Goal: Task Accomplishment & Management: Manage account settings

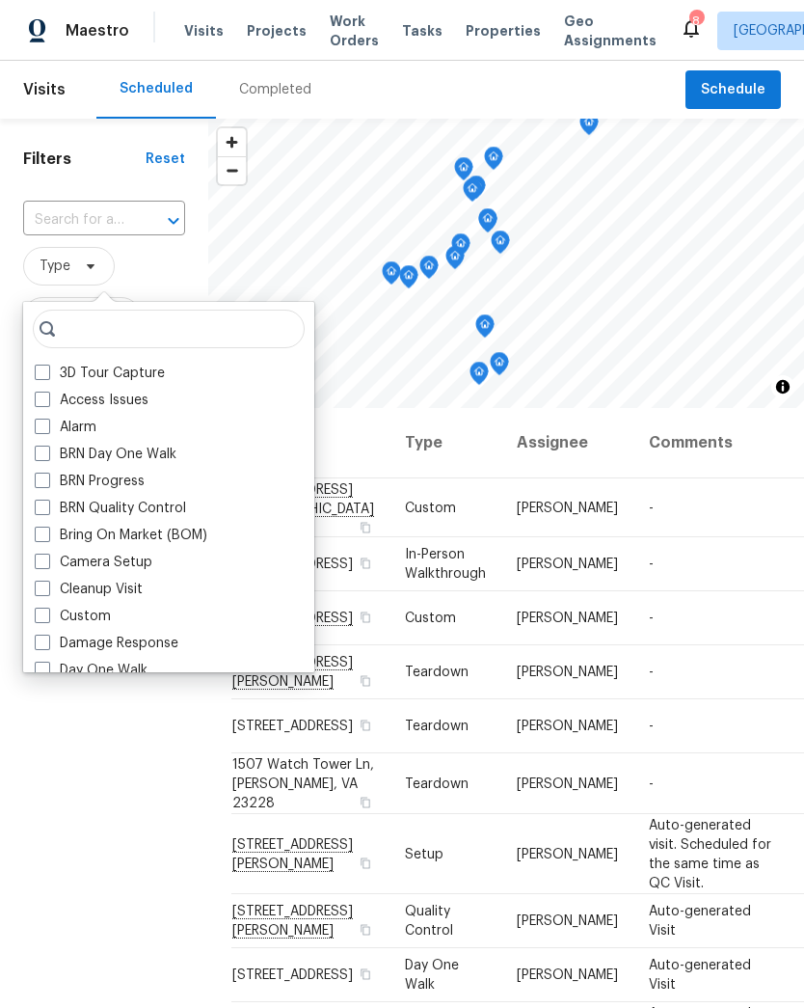
scroll to position [451, 6]
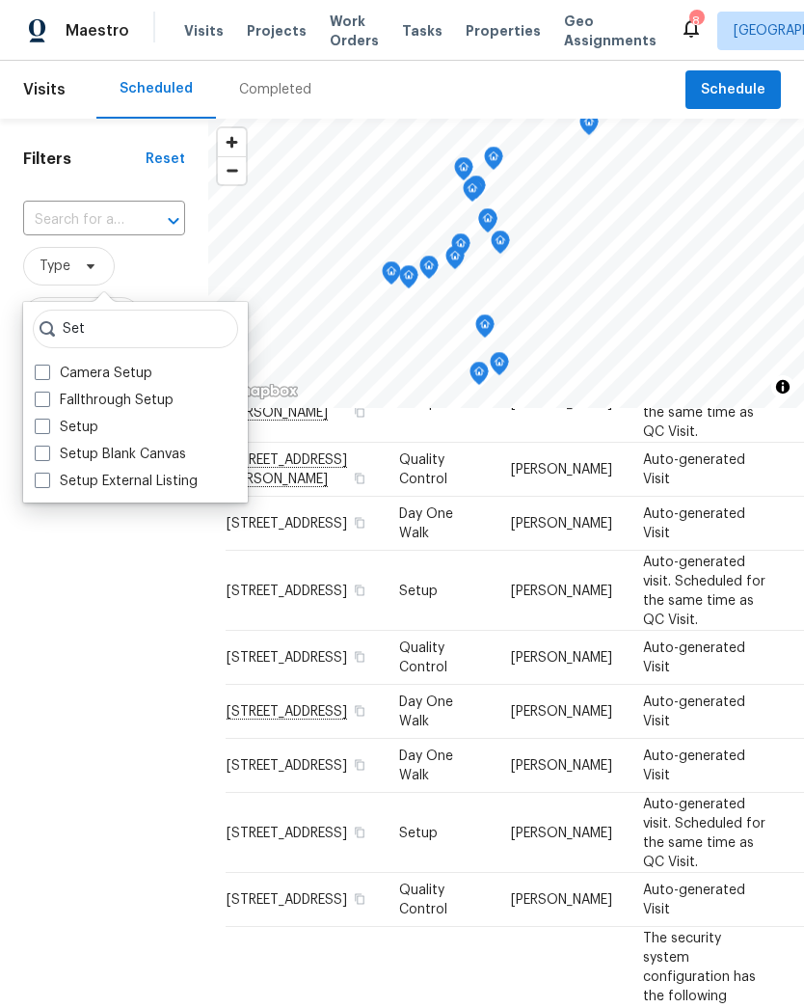
type input "Set"
click at [56, 428] on label "Setup" at bounding box center [67, 427] width 64 height 19
click at [47, 428] on input "Setup" at bounding box center [41, 424] width 13 height 13
checkbox input "true"
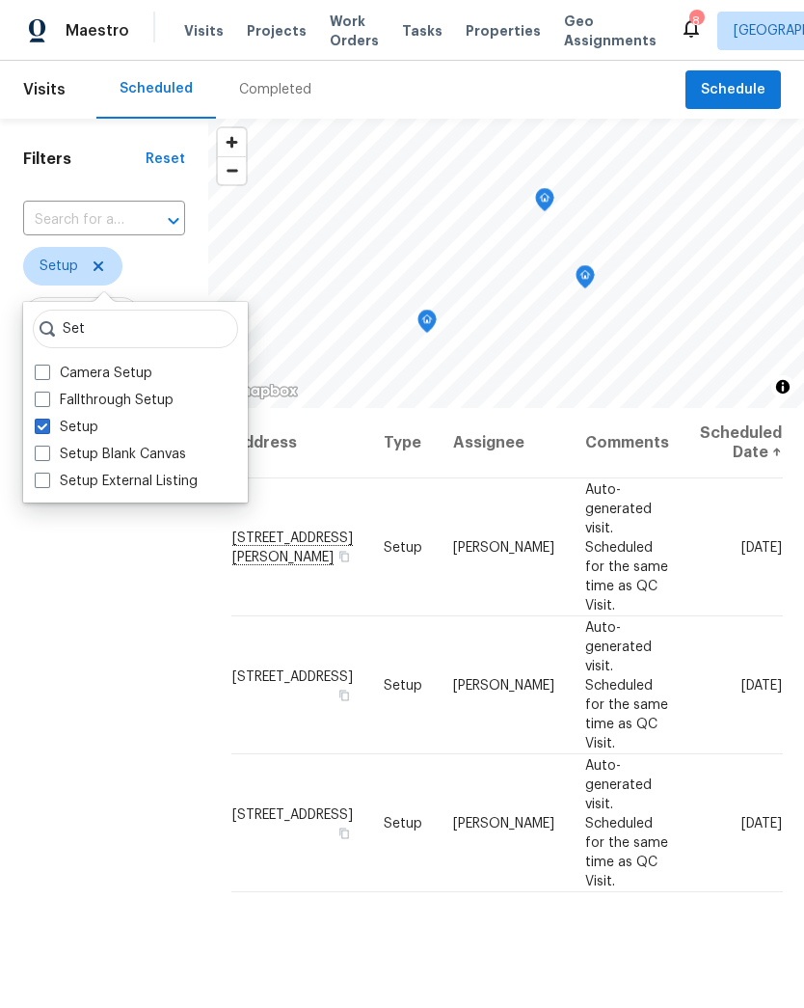
click at [132, 729] on div "Filters Reset ​ Setup Assignee Scheduled Date" at bounding box center [104, 666] width 208 height 1095
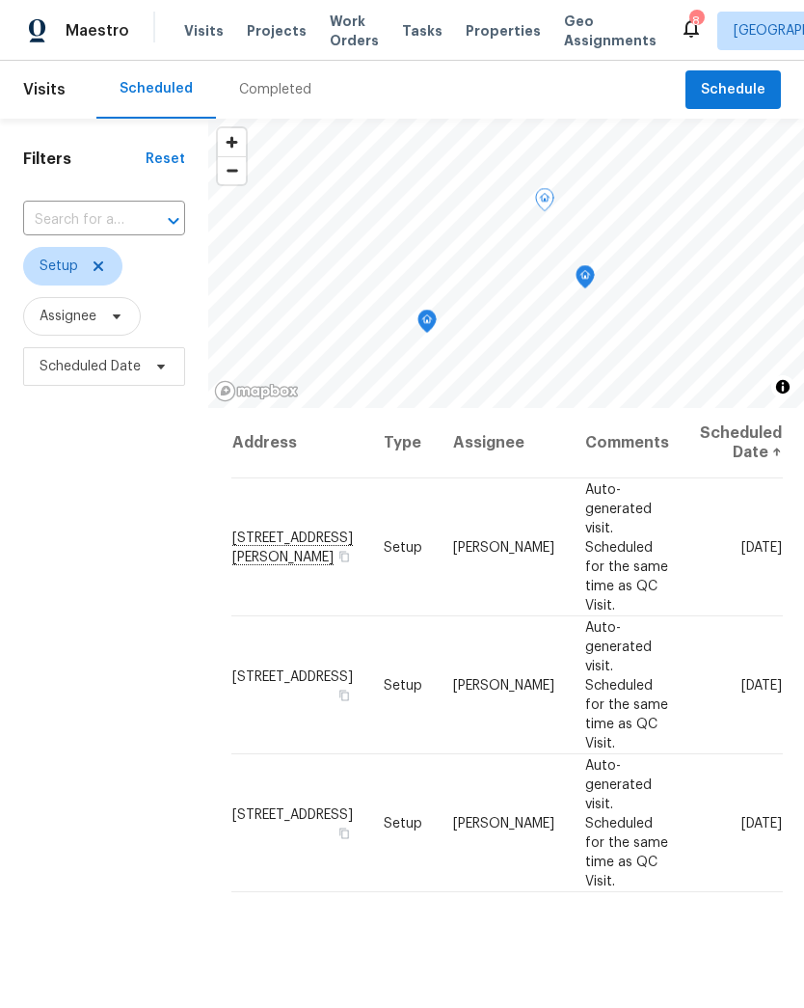
click at [0, 0] on icon at bounding box center [0, 0] width 0 height 0
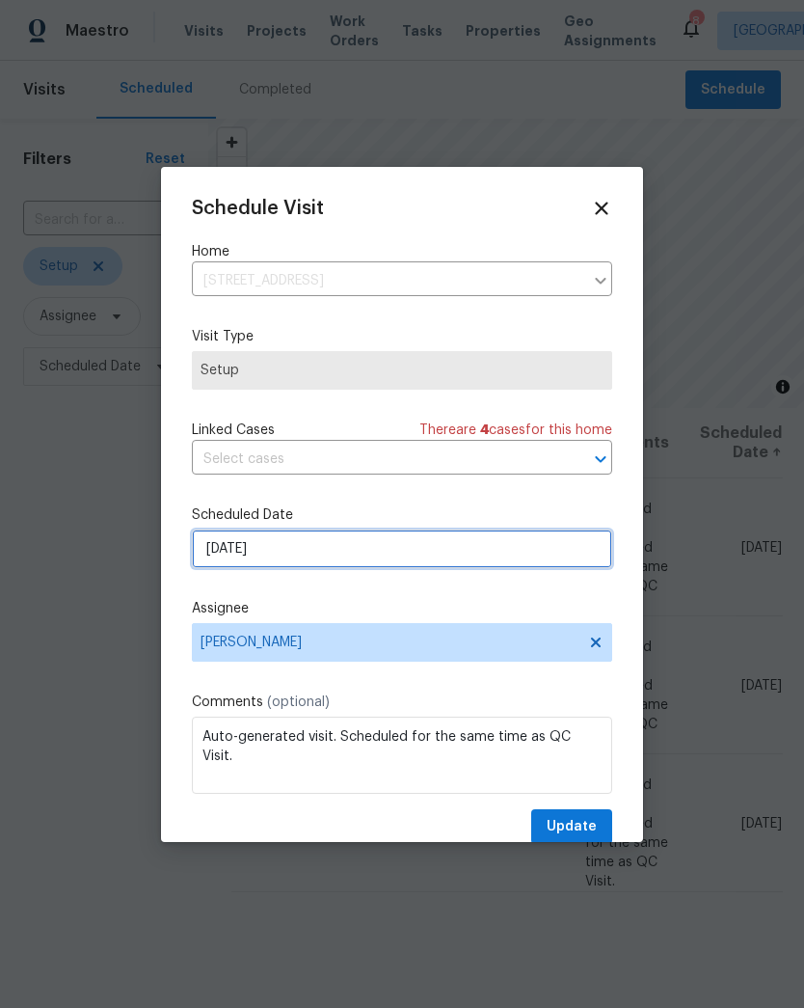
click at [248, 568] on input "[DATE]" at bounding box center [402, 548] width 420 height 39
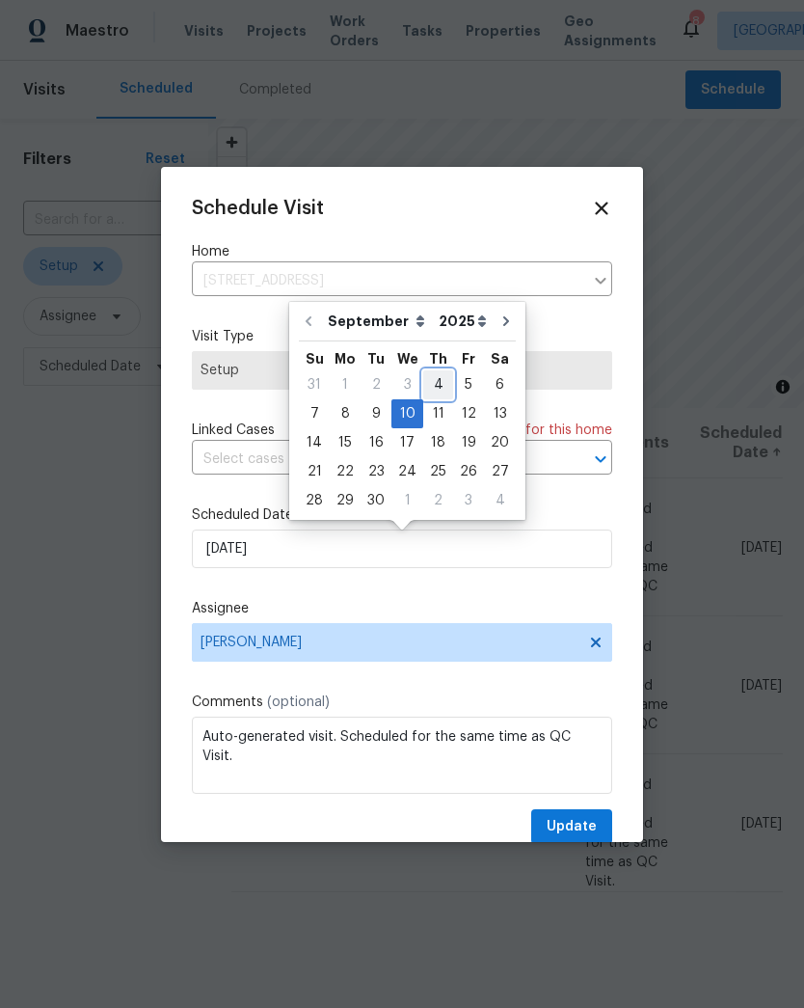
click at [432, 383] on div "4" at bounding box center [438, 384] width 30 height 27
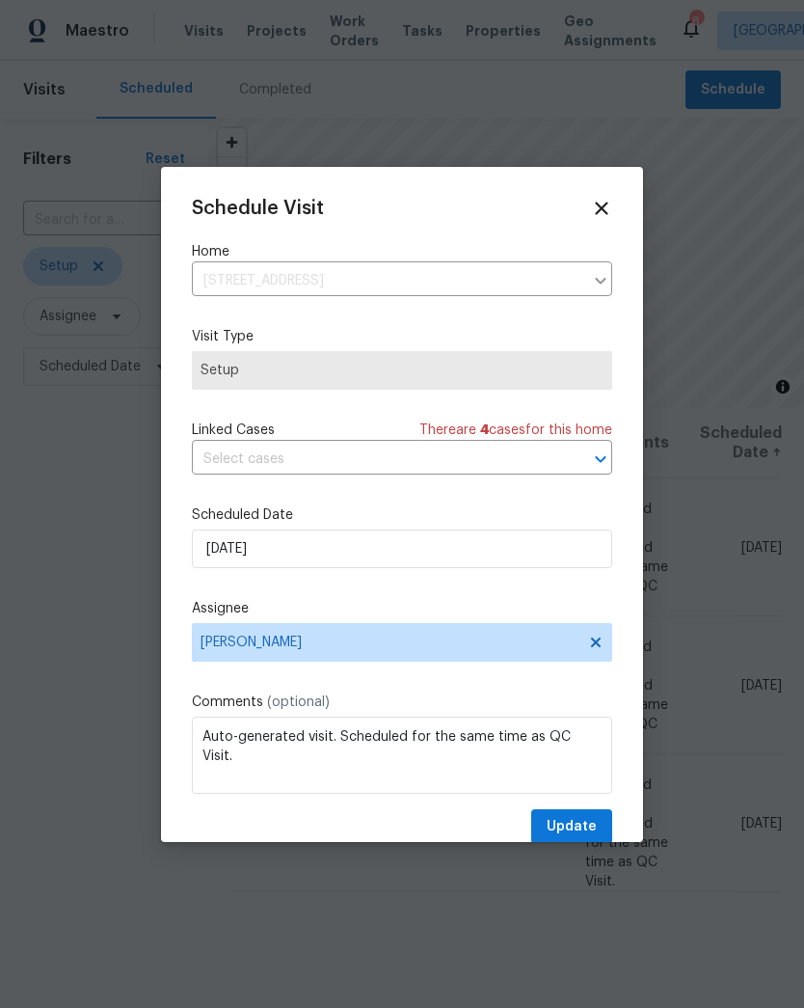
type input "[DATE]"
click at [588, 825] on span "Update" at bounding box center [572, 827] width 50 height 24
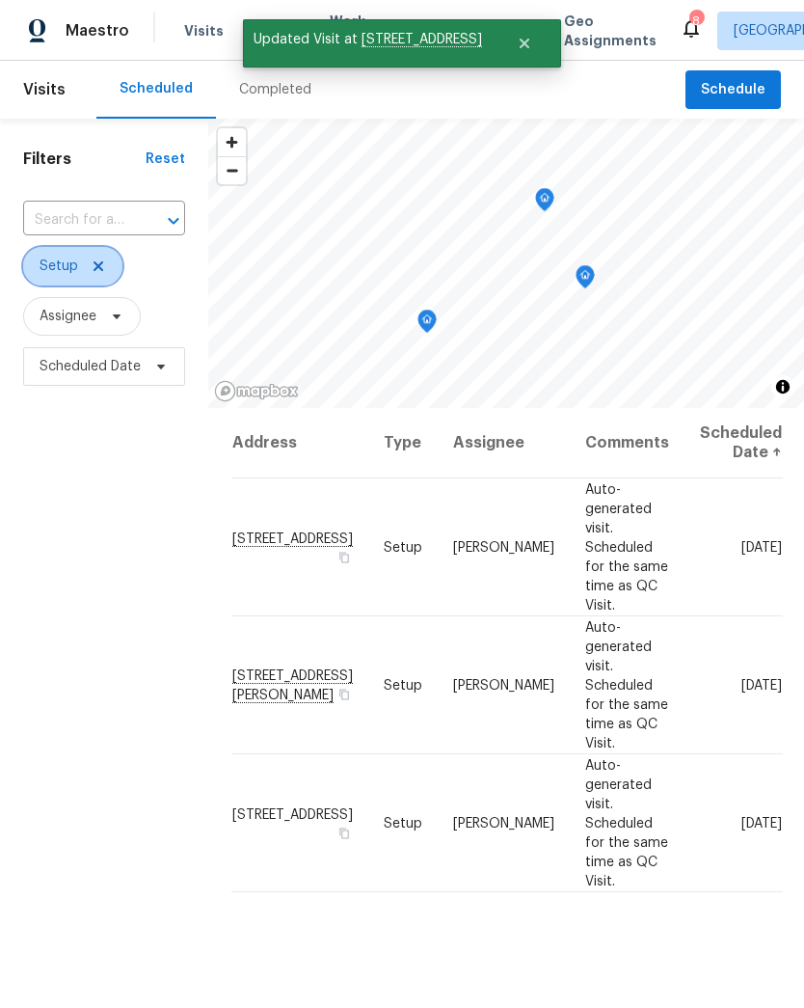
click at [103, 274] on icon at bounding box center [98, 265] width 15 height 15
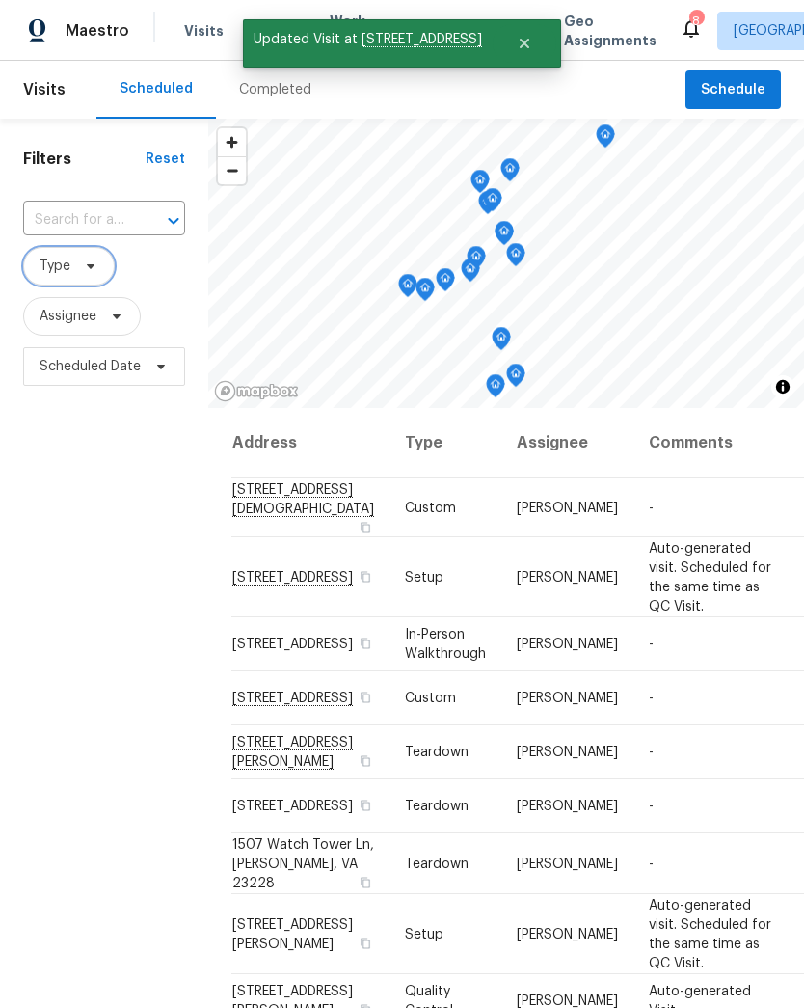
click at [91, 264] on icon at bounding box center [90, 265] width 15 height 15
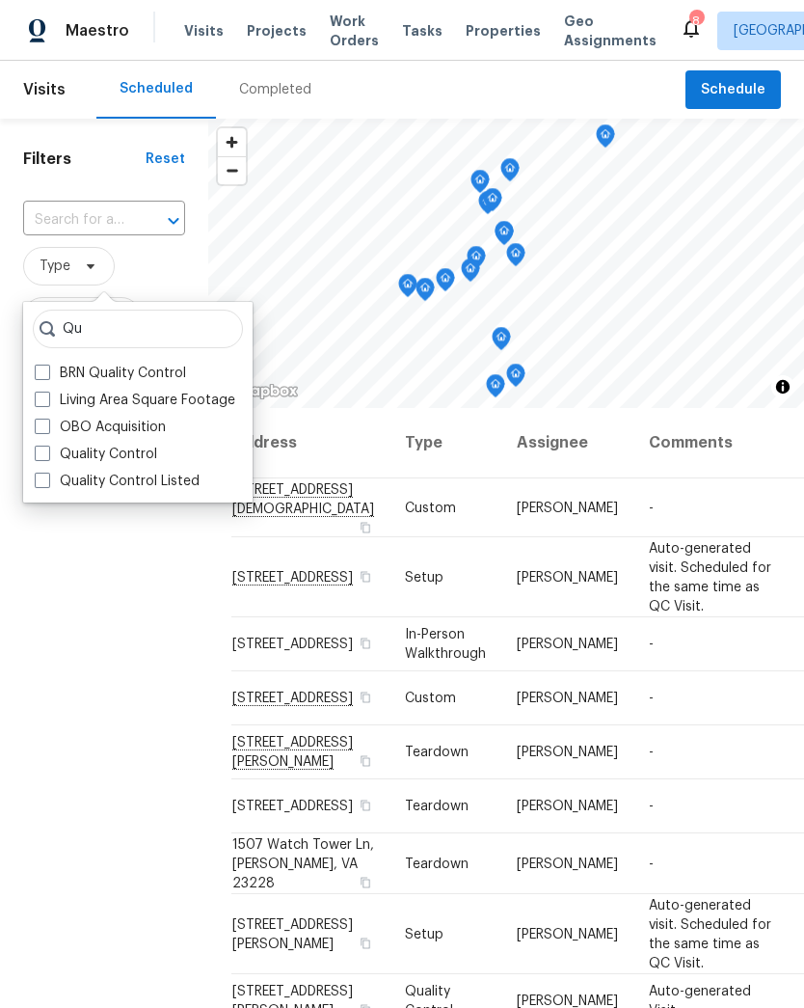
type input "Qu"
click at [148, 453] on label "Quality Control" at bounding box center [96, 454] width 122 height 19
click at [47, 453] on input "Quality Control" at bounding box center [41, 451] width 13 height 13
checkbox input "true"
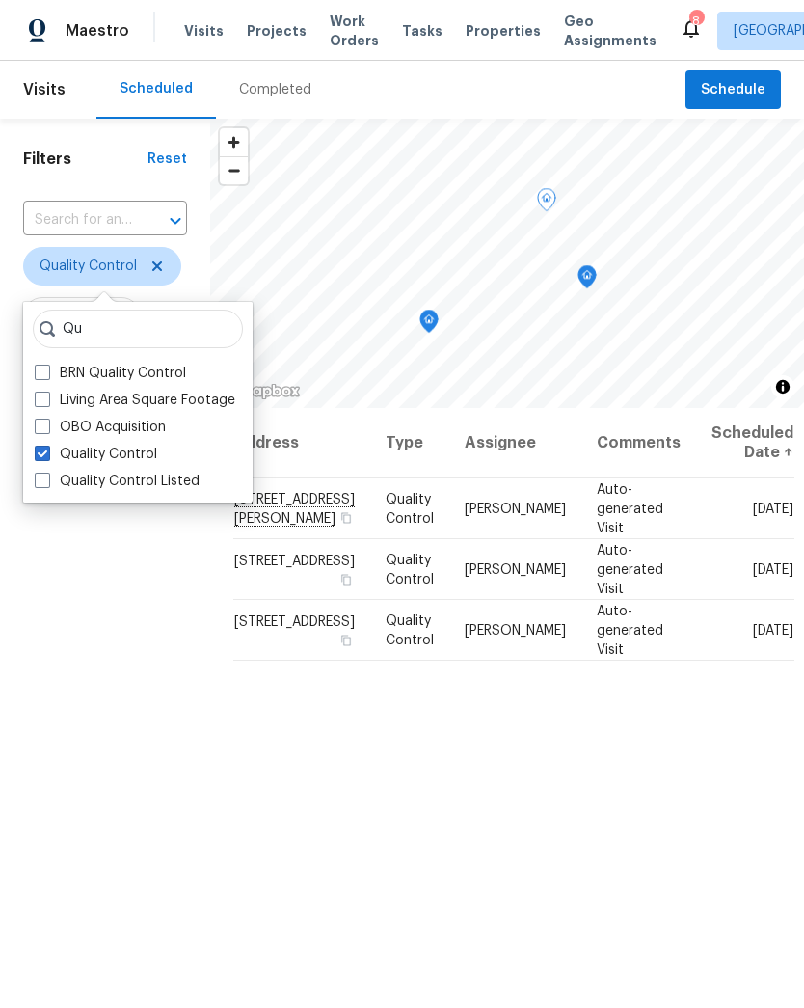
click at [0, 0] on span at bounding box center [0, 0] width 0 height 0
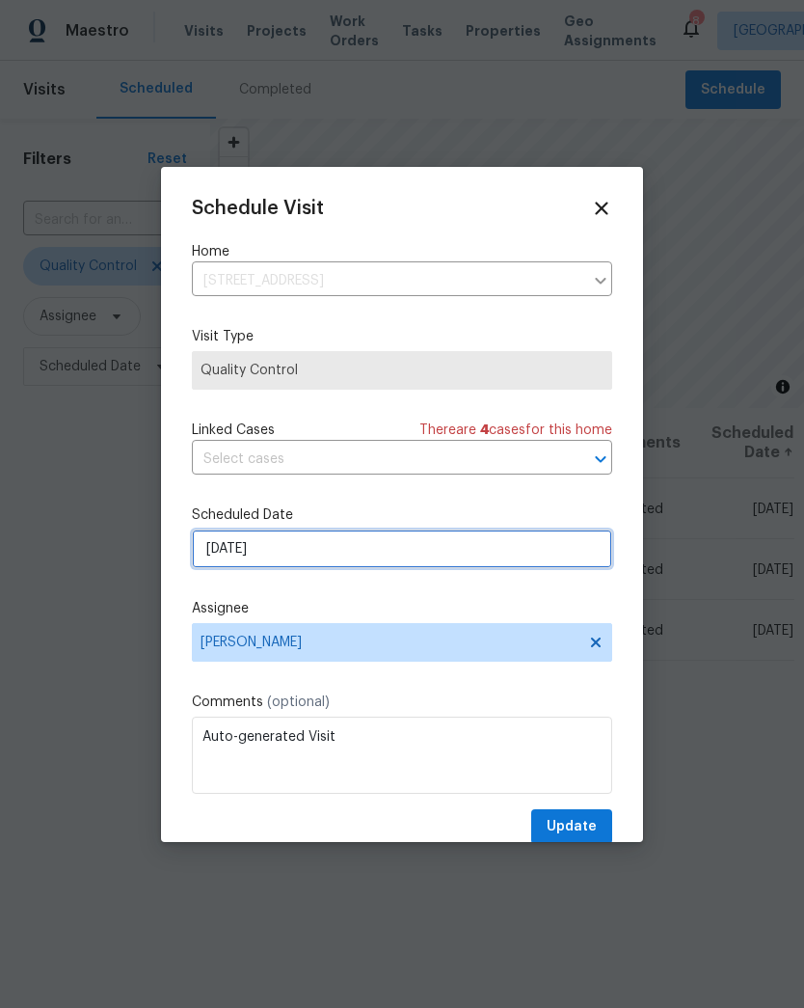
click at [251, 559] on input "[DATE]" at bounding box center [402, 548] width 420 height 39
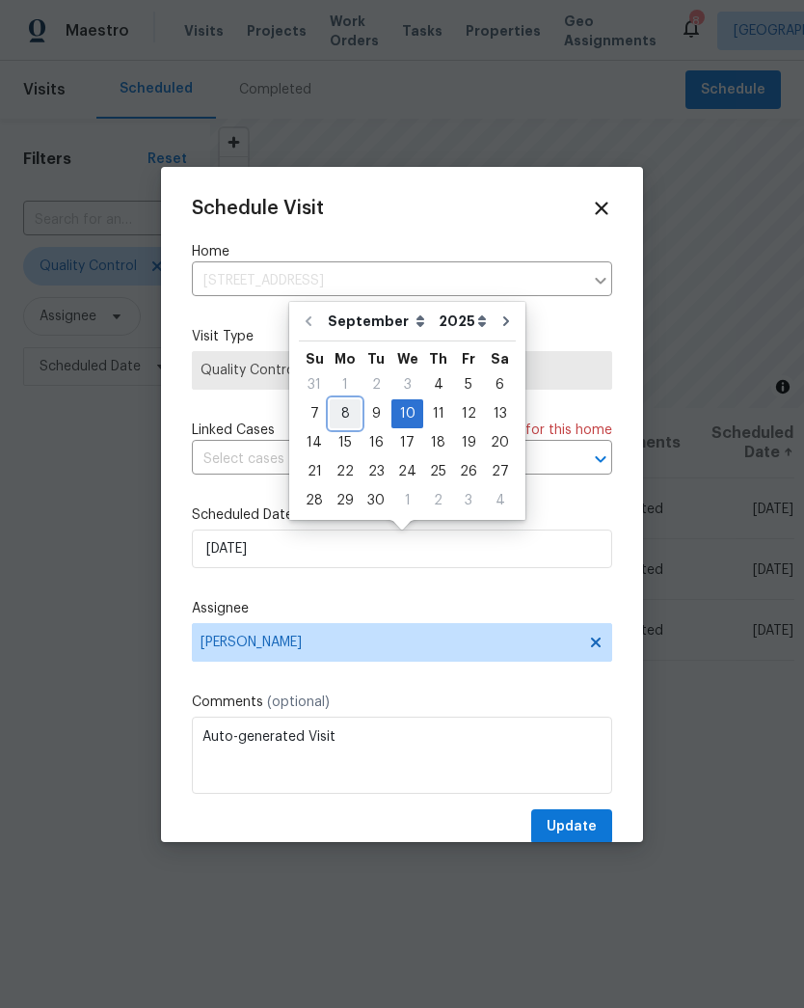
click at [347, 412] on div "8" at bounding box center [345, 413] width 31 height 27
type input "[DATE]"
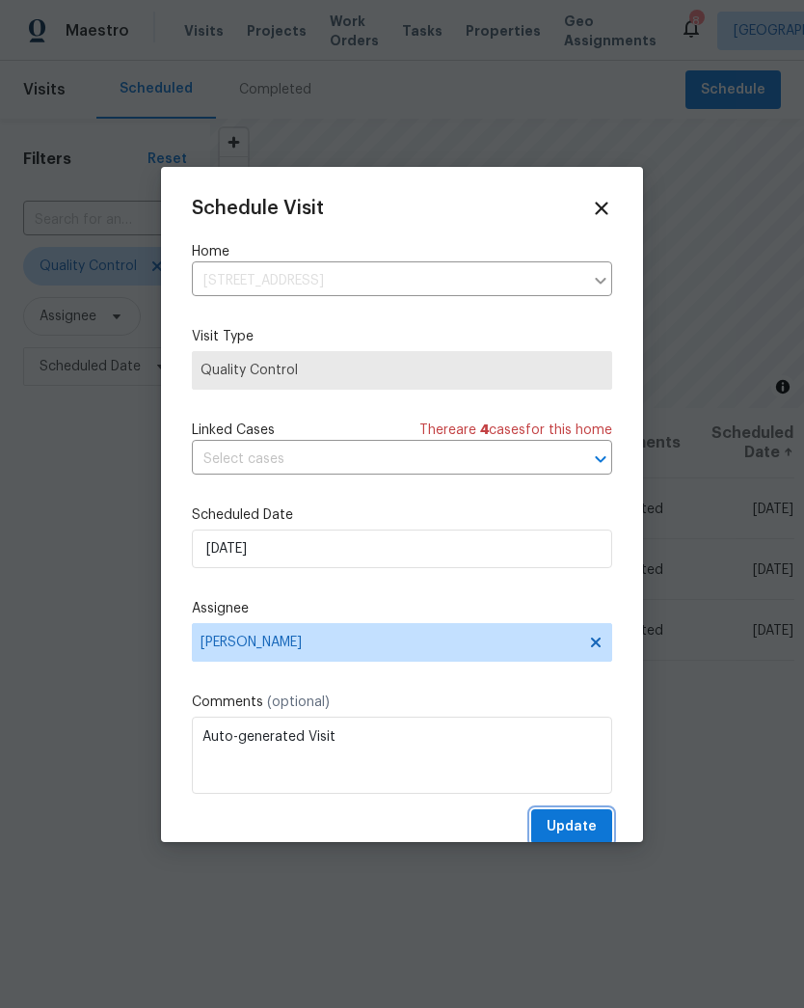
click at [596, 830] on span "Update" at bounding box center [572, 827] width 50 height 24
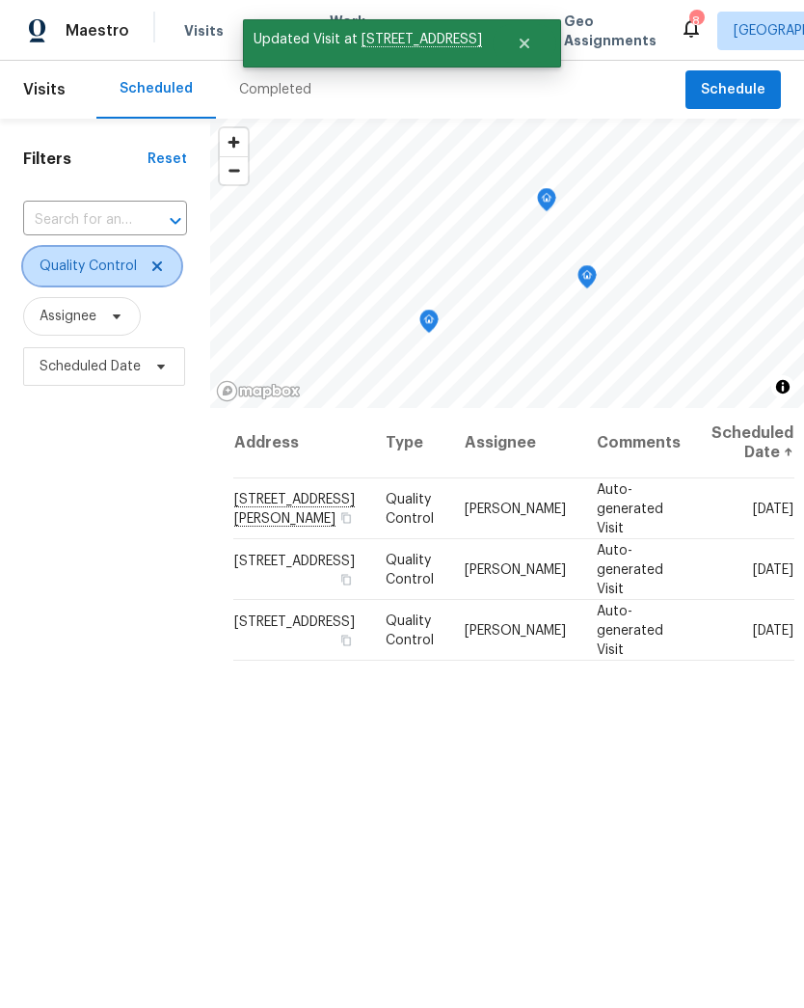
click at [161, 273] on icon at bounding box center [156, 265] width 15 height 15
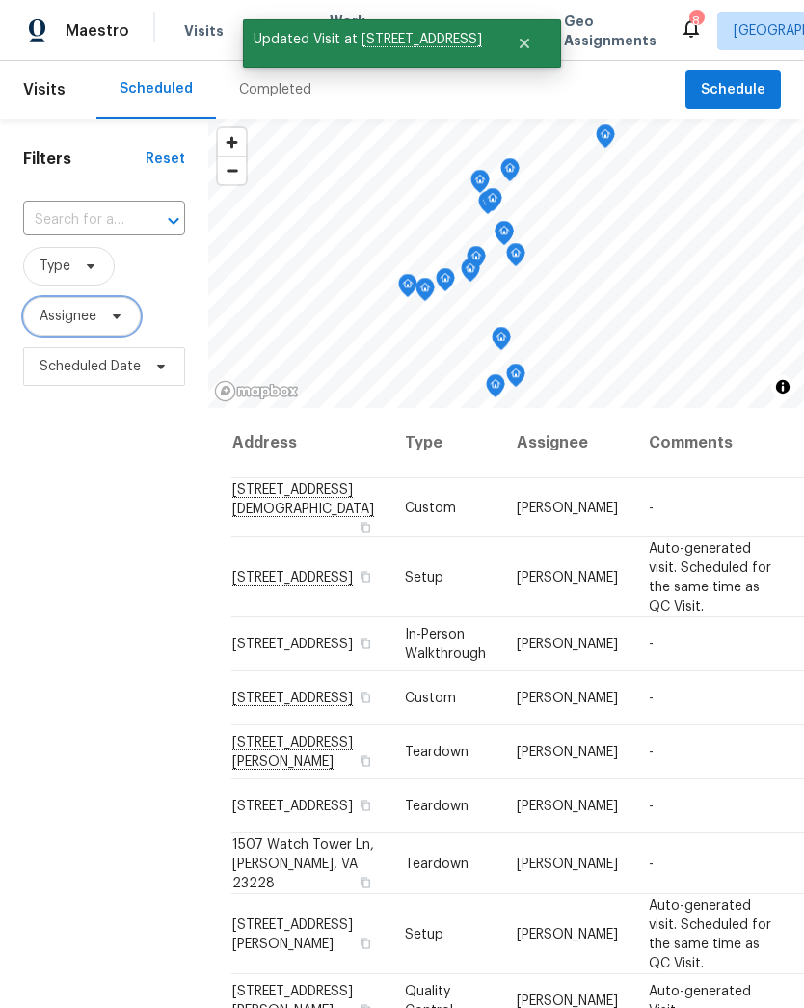
click at [106, 323] on span at bounding box center [113, 316] width 21 height 15
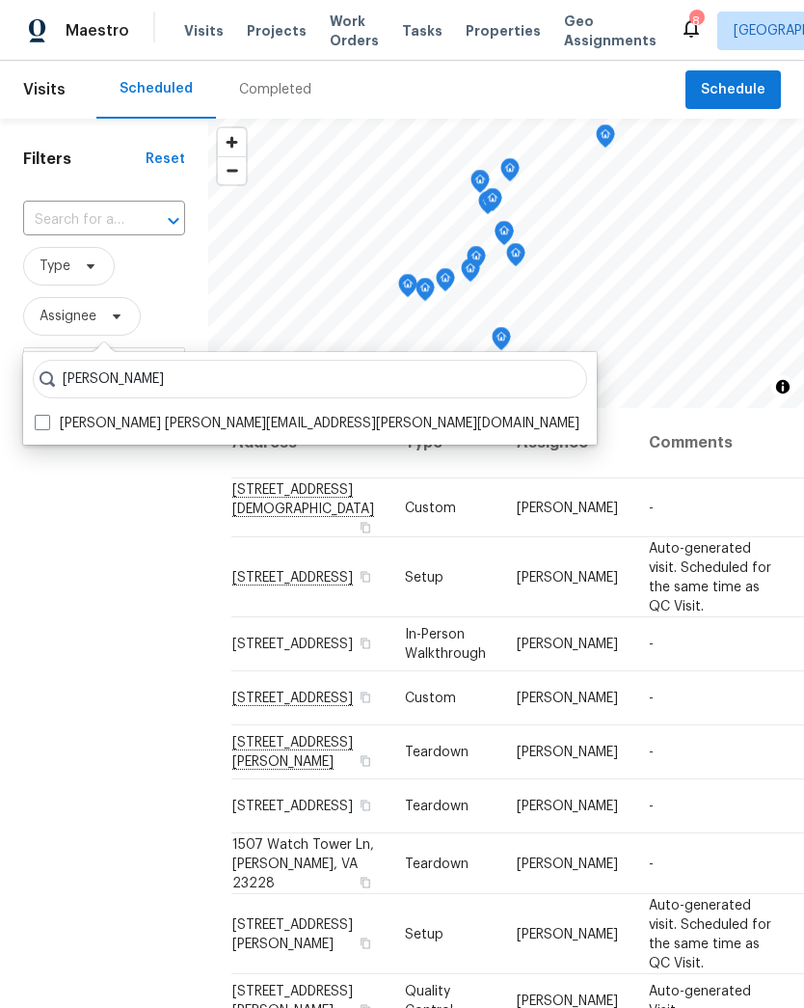
type input "[PERSON_NAME]"
click at [49, 418] on span at bounding box center [42, 422] width 15 height 15
click at [47, 418] on input "[PERSON_NAME] [PERSON_NAME][EMAIL_ADDRESS][PERSON_NAME][DOMAIN_NAME]" at bounding box center [41, 420] width 13 height 13
checkbox input "true"
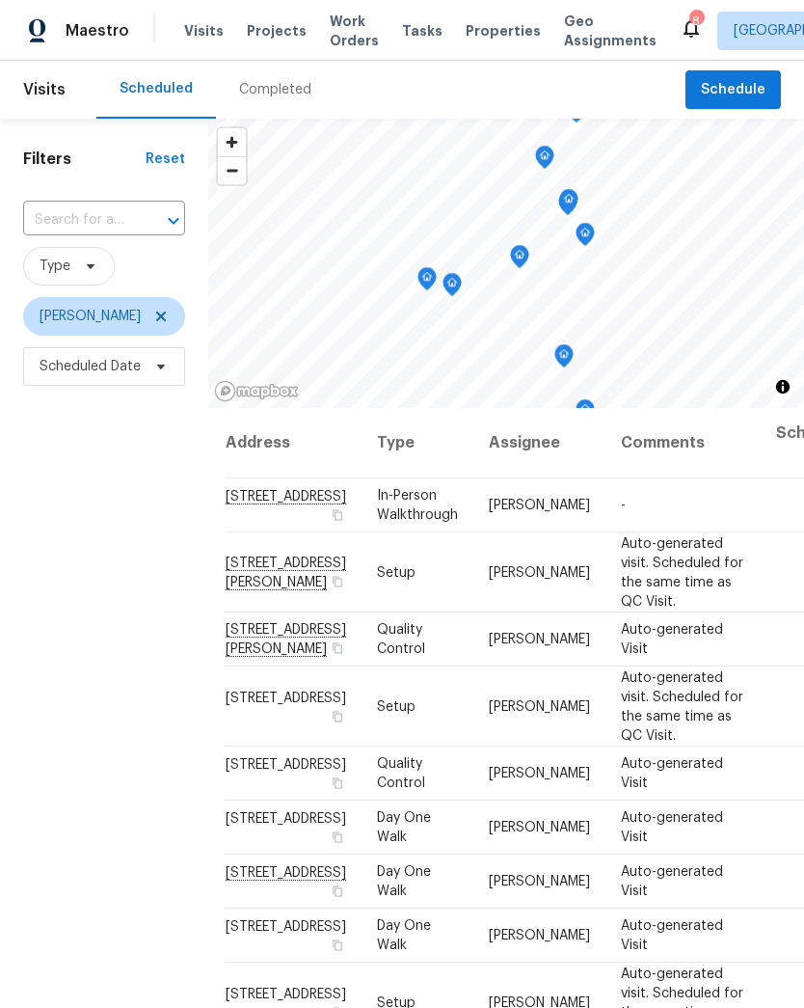
scroll to position [0, 7]
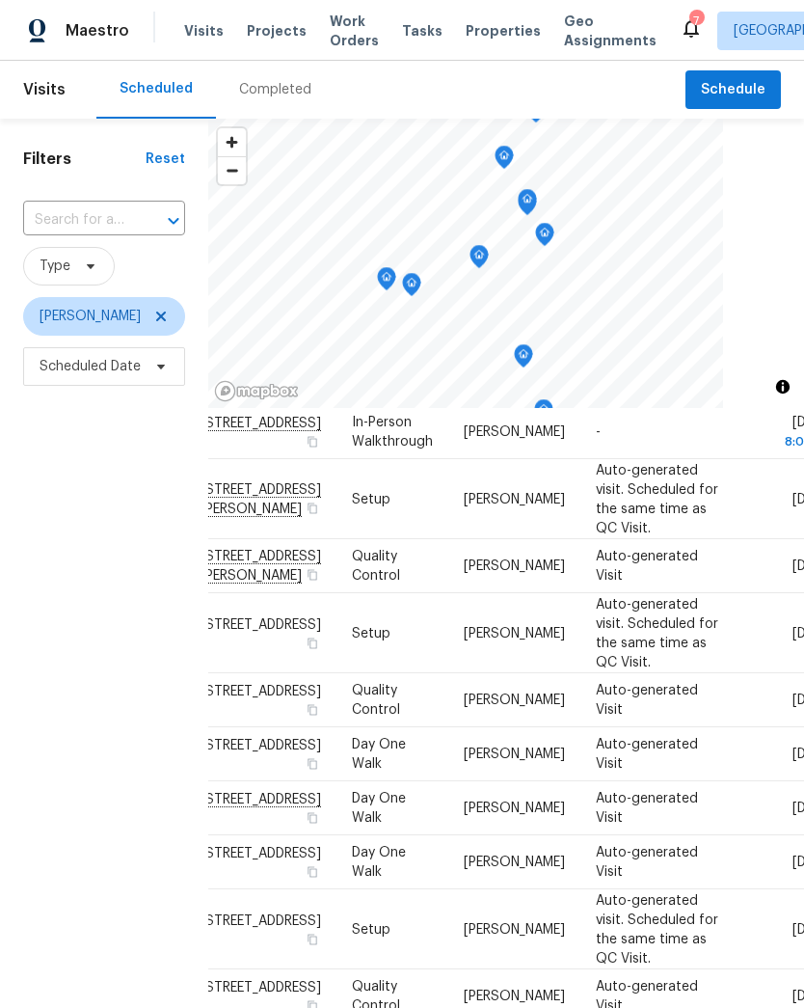
scroll to position [73, 31]
click at [0, 0] on icon at bounding box center [0, 0] width 0 height 0
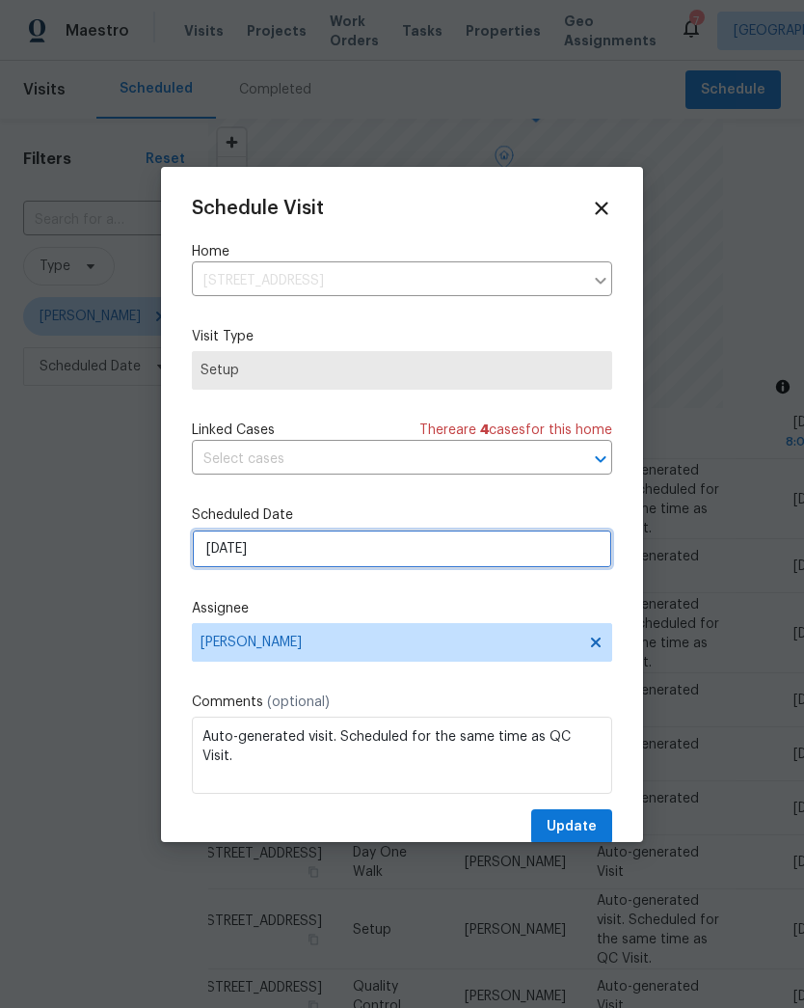
click at [227, 556] on input "[DATE]" at bounding box center [402, 548] width 420 height 39
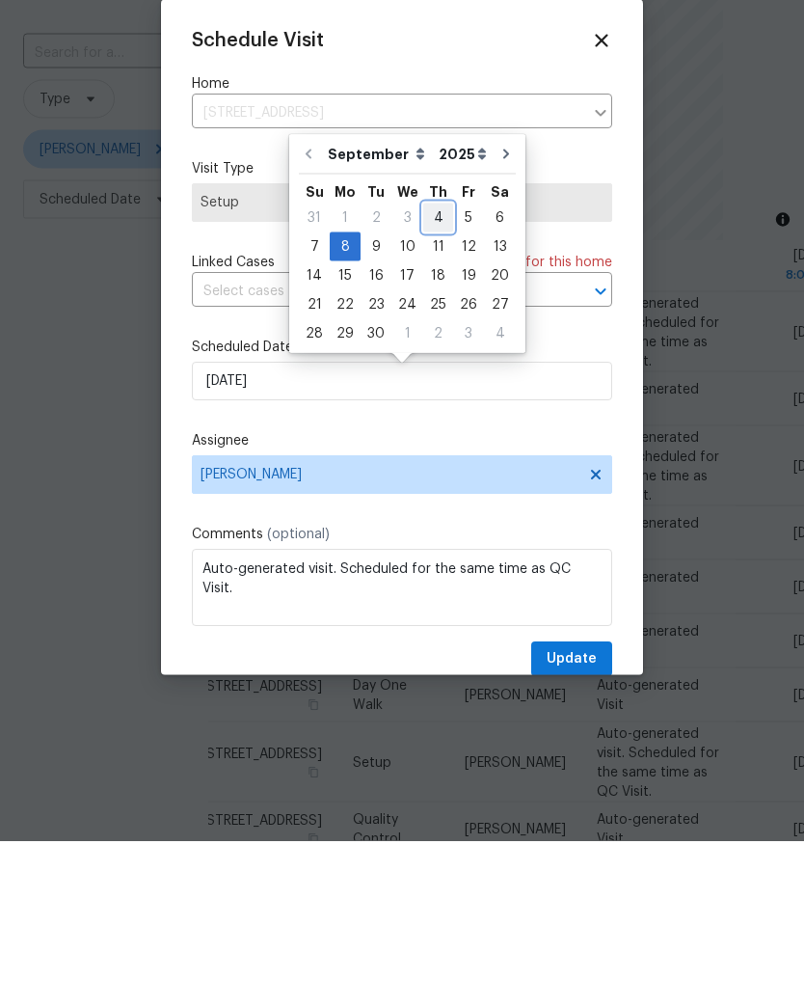
click at [436, 371] on div "4" at bounding box center [438, 384] width 30 height 27
type input "[DATE]"
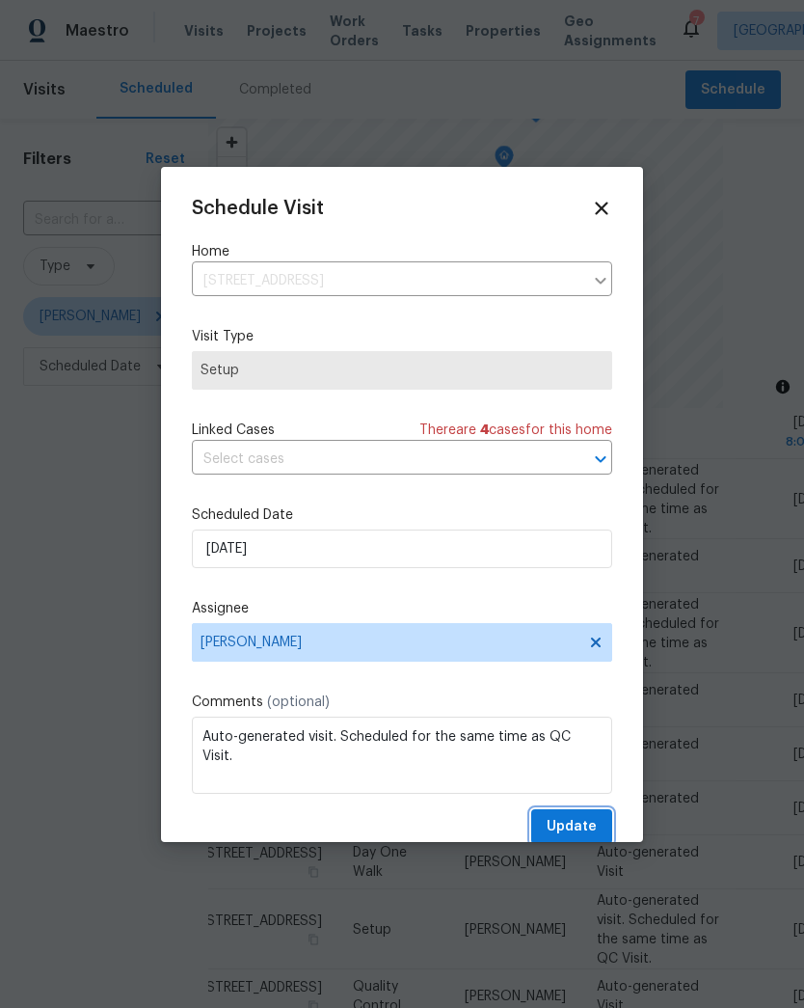
click at [553, 824] on span "Update" at bounding box center [572, 827] width 50 height 24
